Goal: Transaction & Acquisition: Purchase product/service

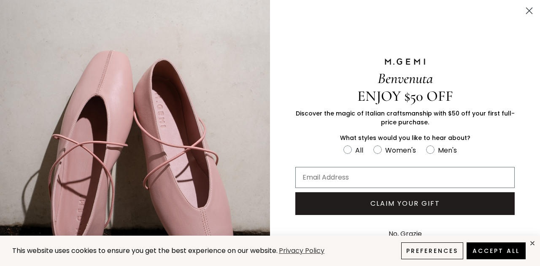
click at [522, 11] on circle "Close dialog" at bounding box center [529, 11] width 14 height 14
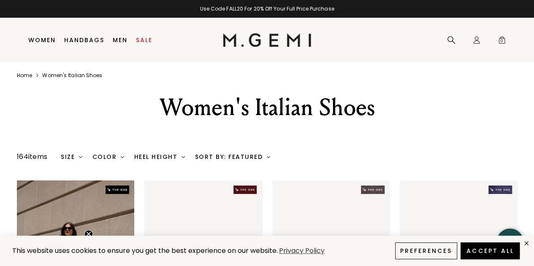
click at [143, 43] on link "Sale" at bounding box center [144, 40] width 16 height 7
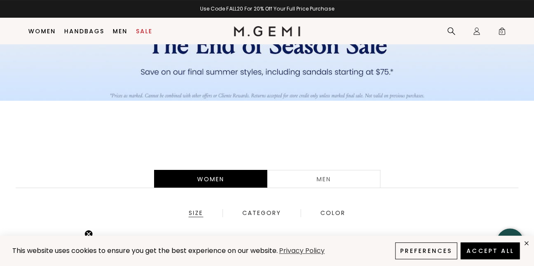
scroll to position [151, 0]
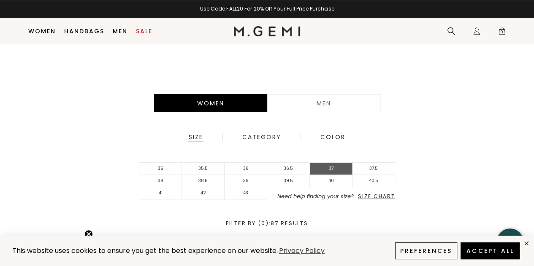
click at [334, 168] on li "37" at bounding box center [331, 169] width 43 height 12
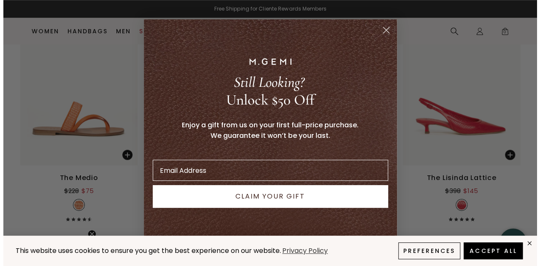
scroll to position [640, 0]
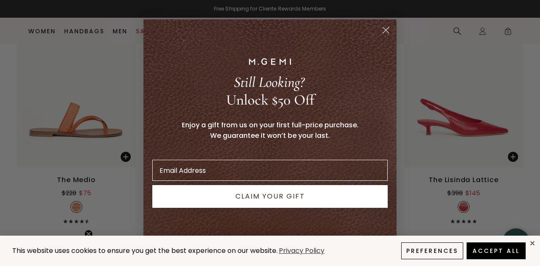
click at [386, 30] on icon "Close dialog" at bounding box center [386, 30] width 6 height 6
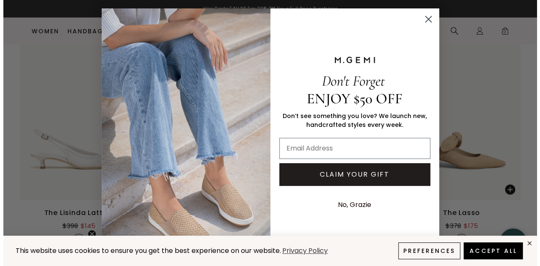
scroll to position [829, 0]
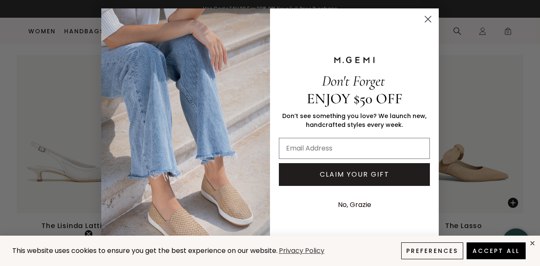
click at [421, 22] on icon "Close dialog" at bounding box center [428, 19] width 15 height 15
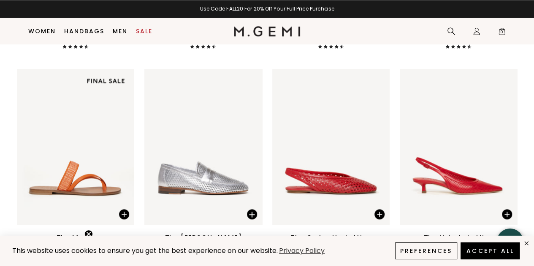
scroll to position [577, 0]
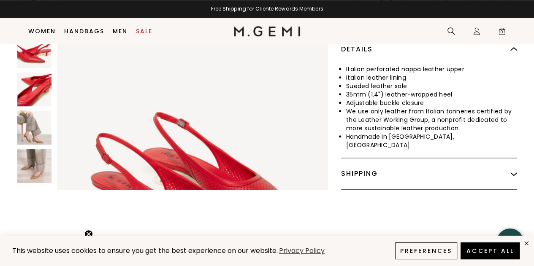
scroll to position [392, 0]
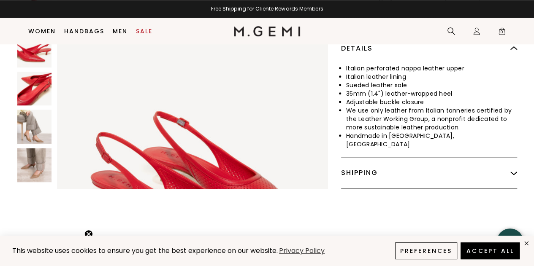
click at [37, 119] on img at bounding box center [34, 127] width 34 height 34
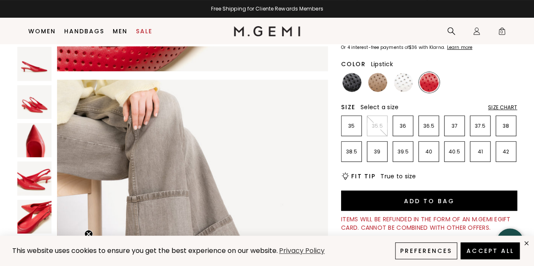
scroll to position [74, 0]
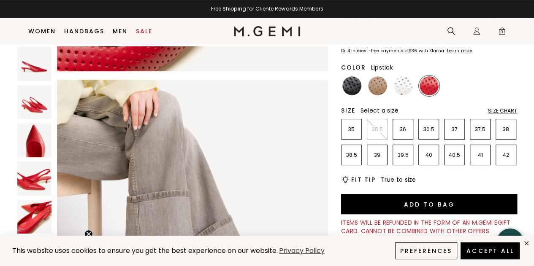
click at [33, 136] on img at bounding box center [34, 140] width 34 height 34
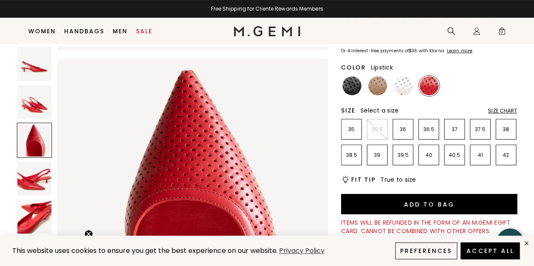
scroll to position [546, 0]
click at [40, 106] on img at bounding box center [34, 102] width 34 height 34
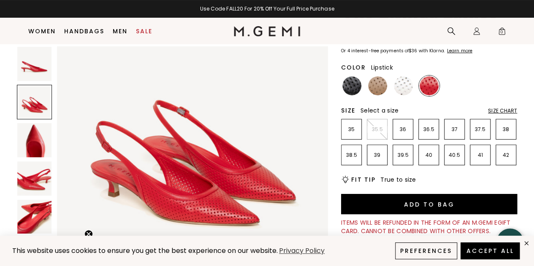
scroll to position [324, 0]
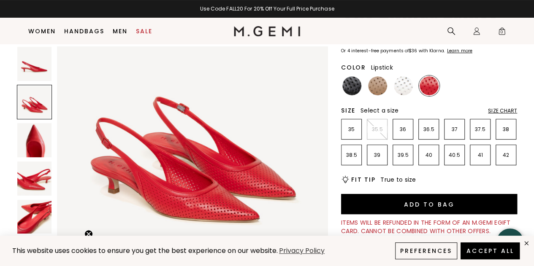
click at [380, 82] on img at bounding box center [377, 85] width 19 height 19
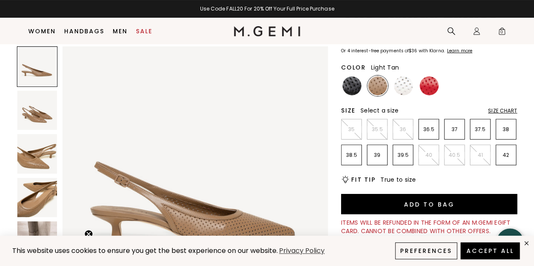
click at [355, 83] on img at bounding box center [351, 85] width 19 height 19
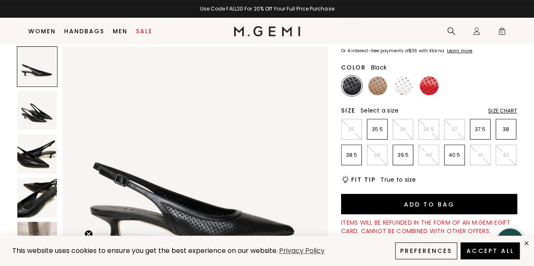
click at [379, 85] on img at bounding box center [377, 85] width 19 height 19
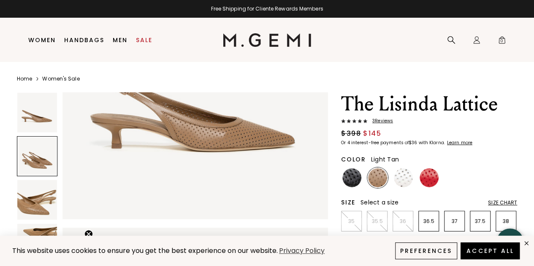
click at [382, 121] on span "3 Review s" at bounding box center [380, 121] width 26 height 5
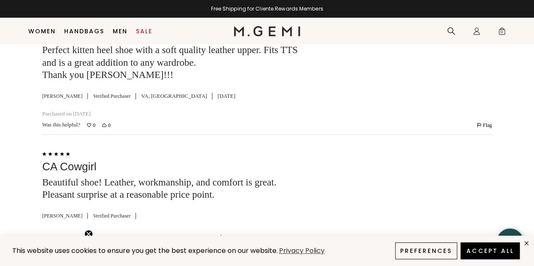
scroll to position [1522, 0]
